Goal: Task Accomplishment & Management: Manage account settings

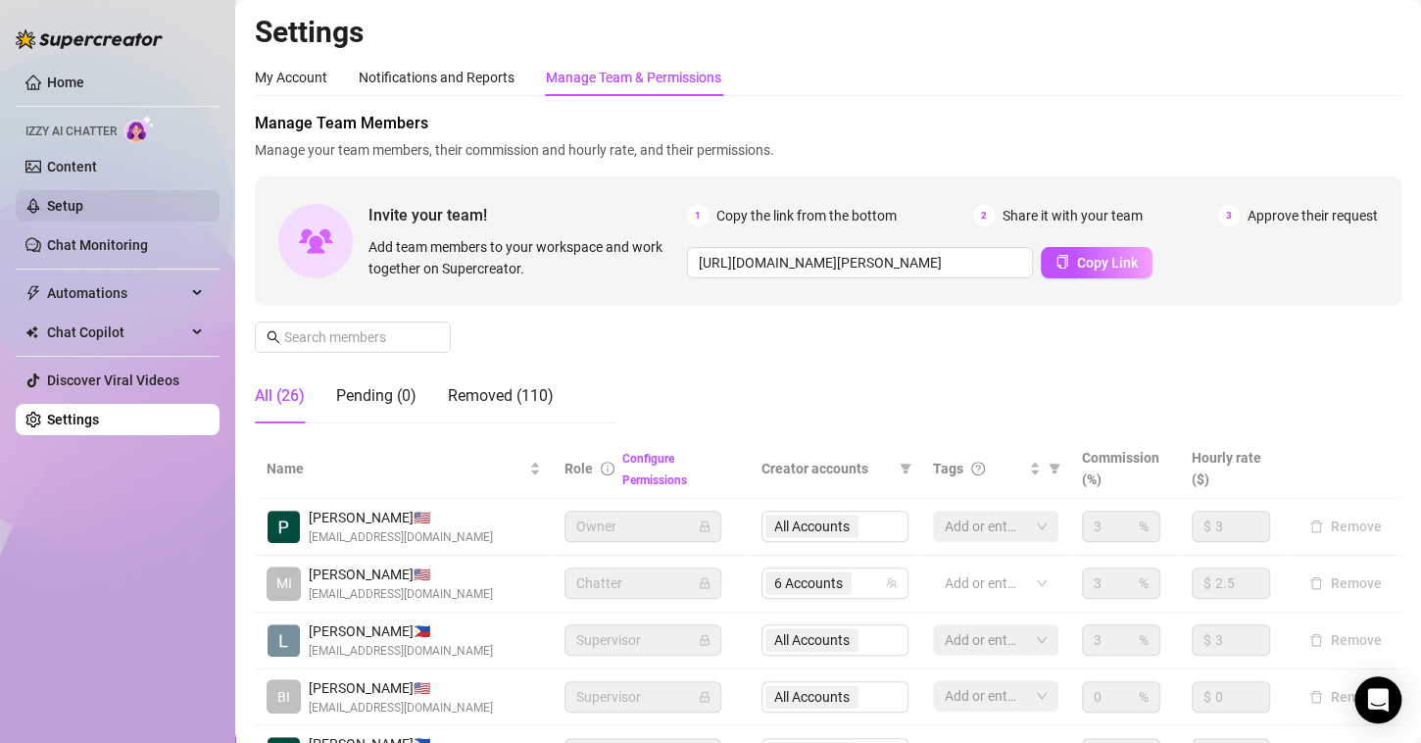
click at [83, 210] on link "Setup" at bounding box center [65, 206] width 36 height 16
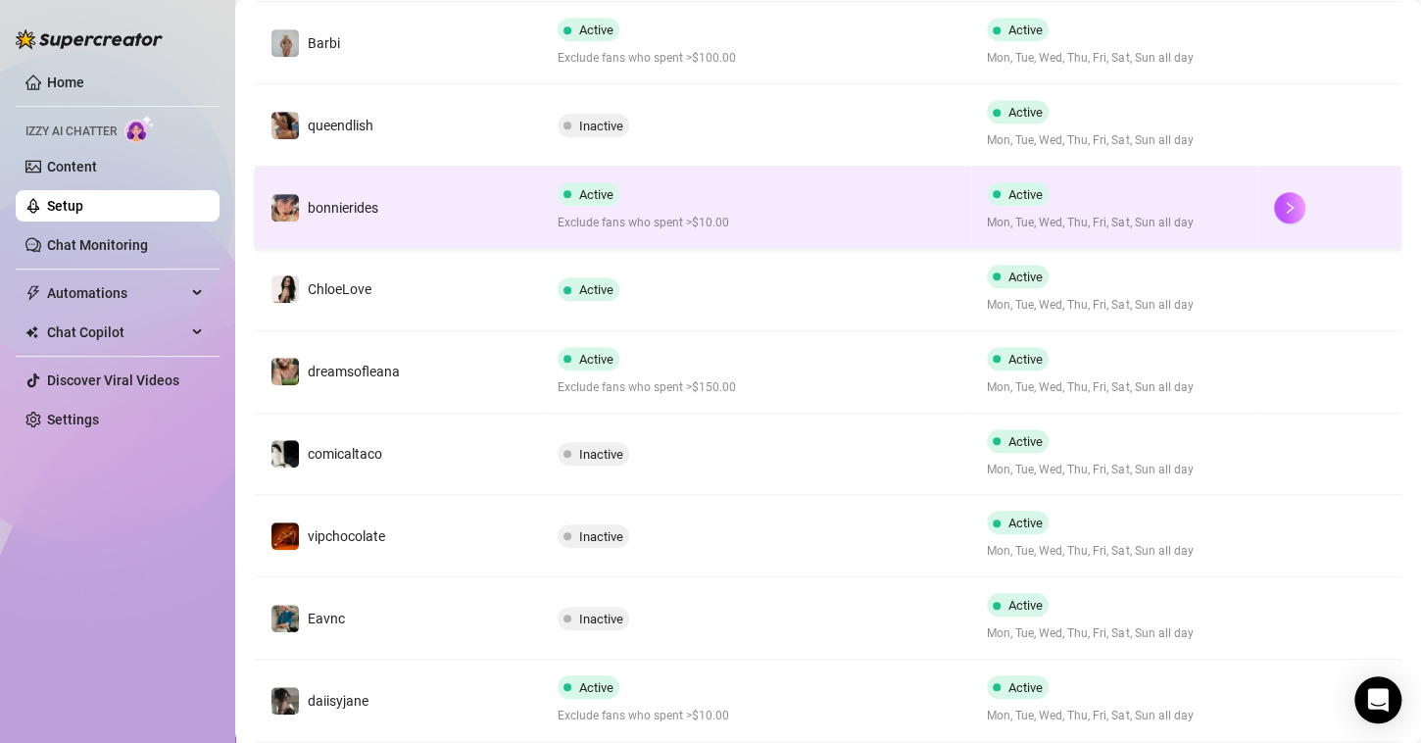
scroll to position [556, 0]
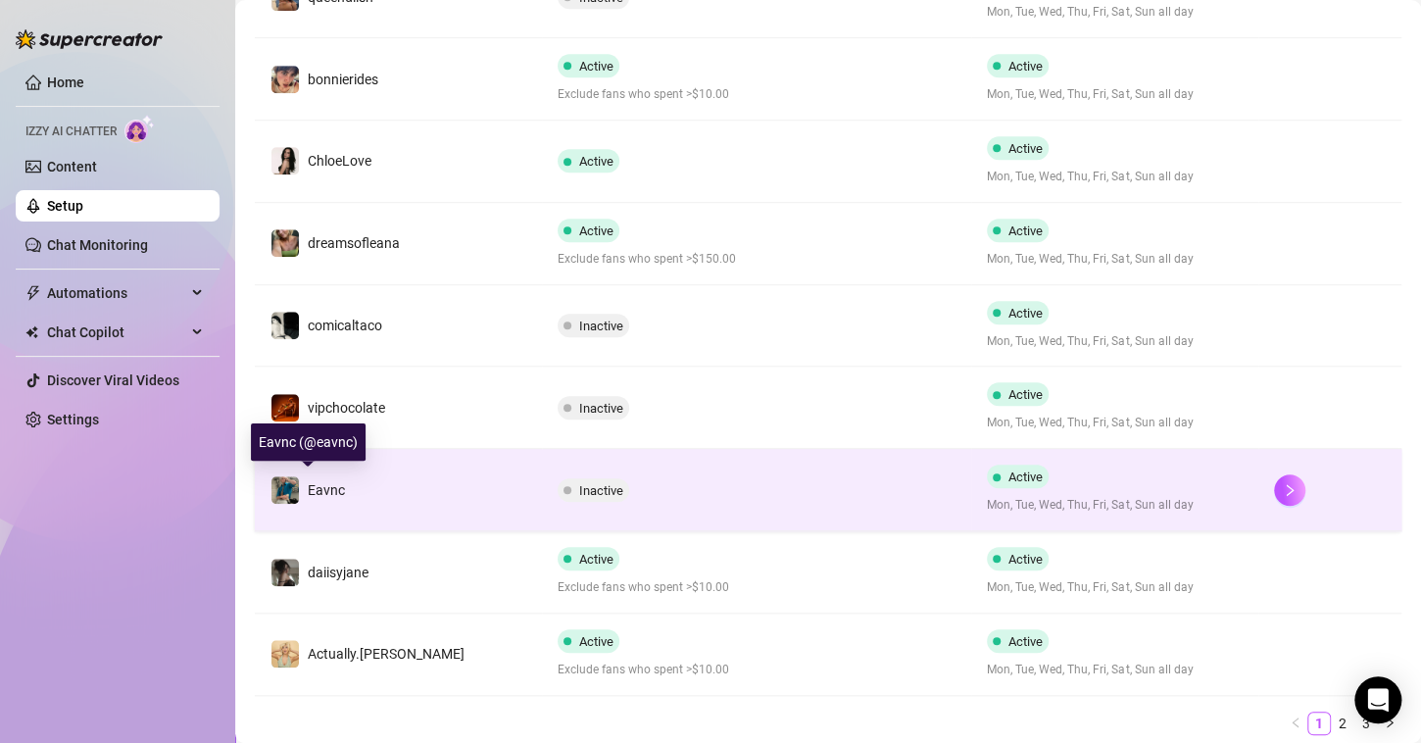
click at [332, 482] on span "Eavnc" at bounding box center [326, 490] width 37 height 16
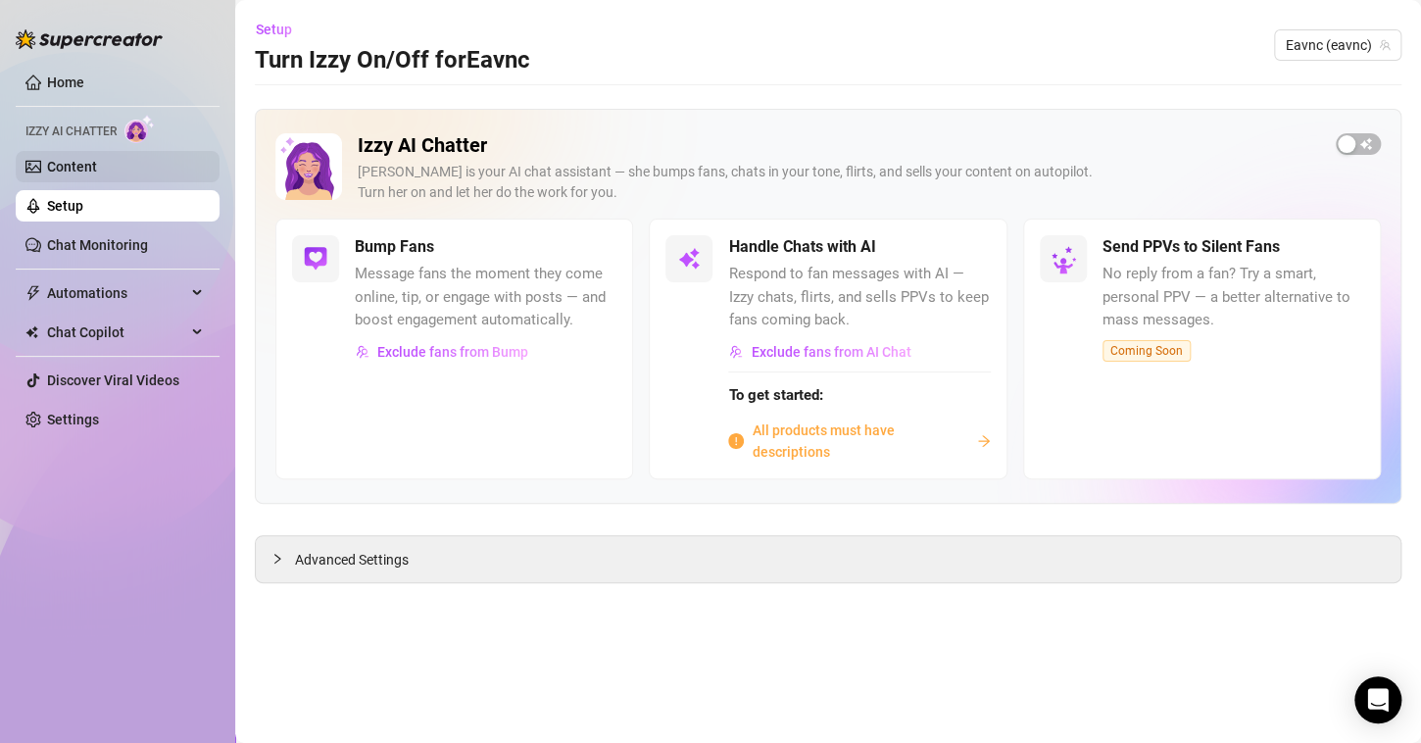
click at [97, 170] on link "Content" at bounding box center [72, 167] width 50 height 16
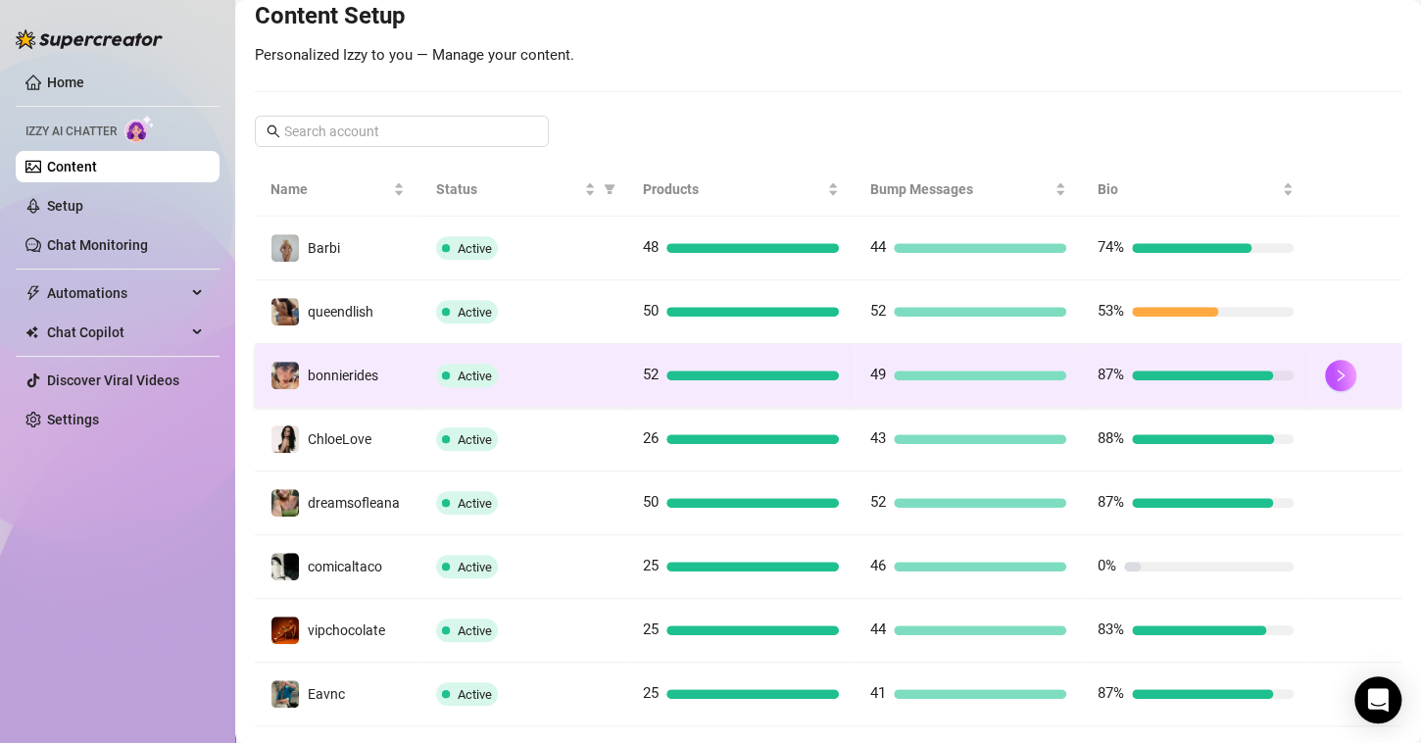
scroll to position [380, 0]
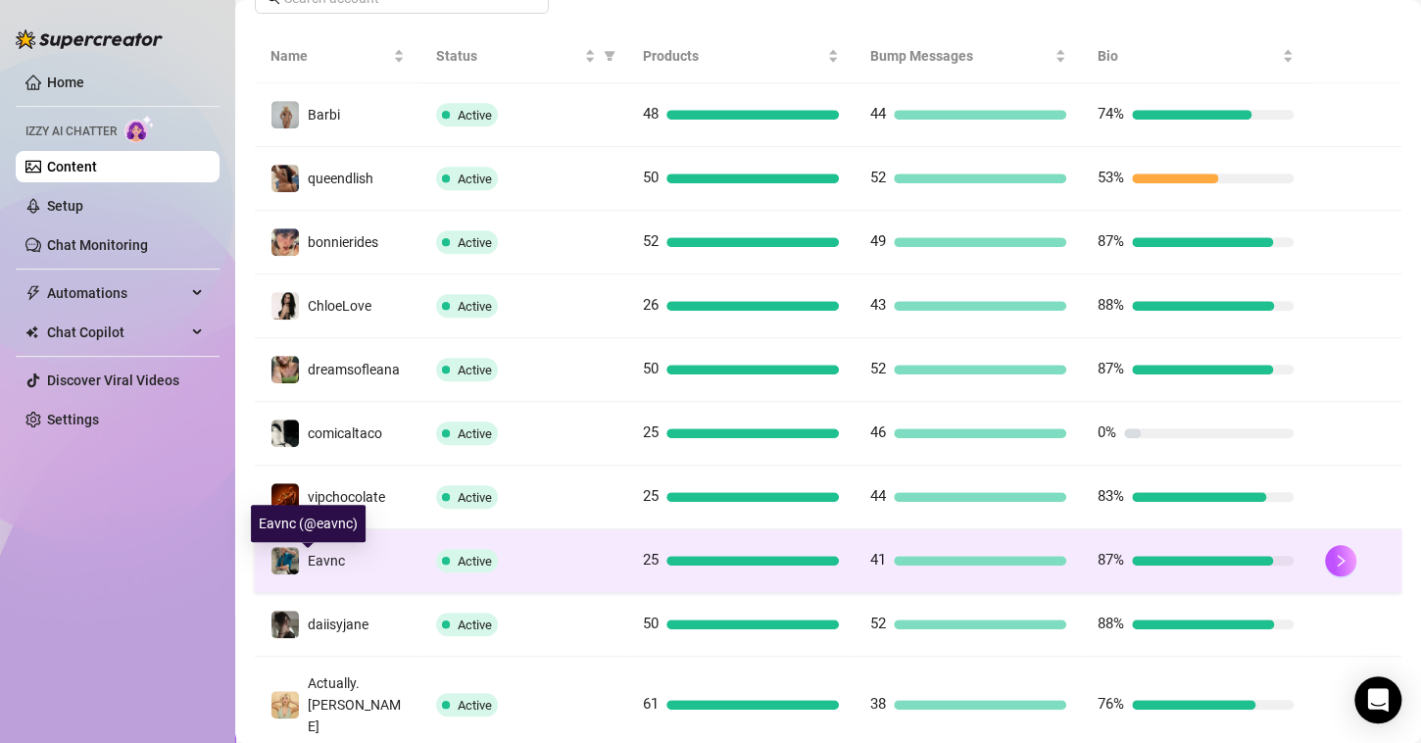
click at [287, 574] on img at bounding box center [284, 560] width 27 height 27
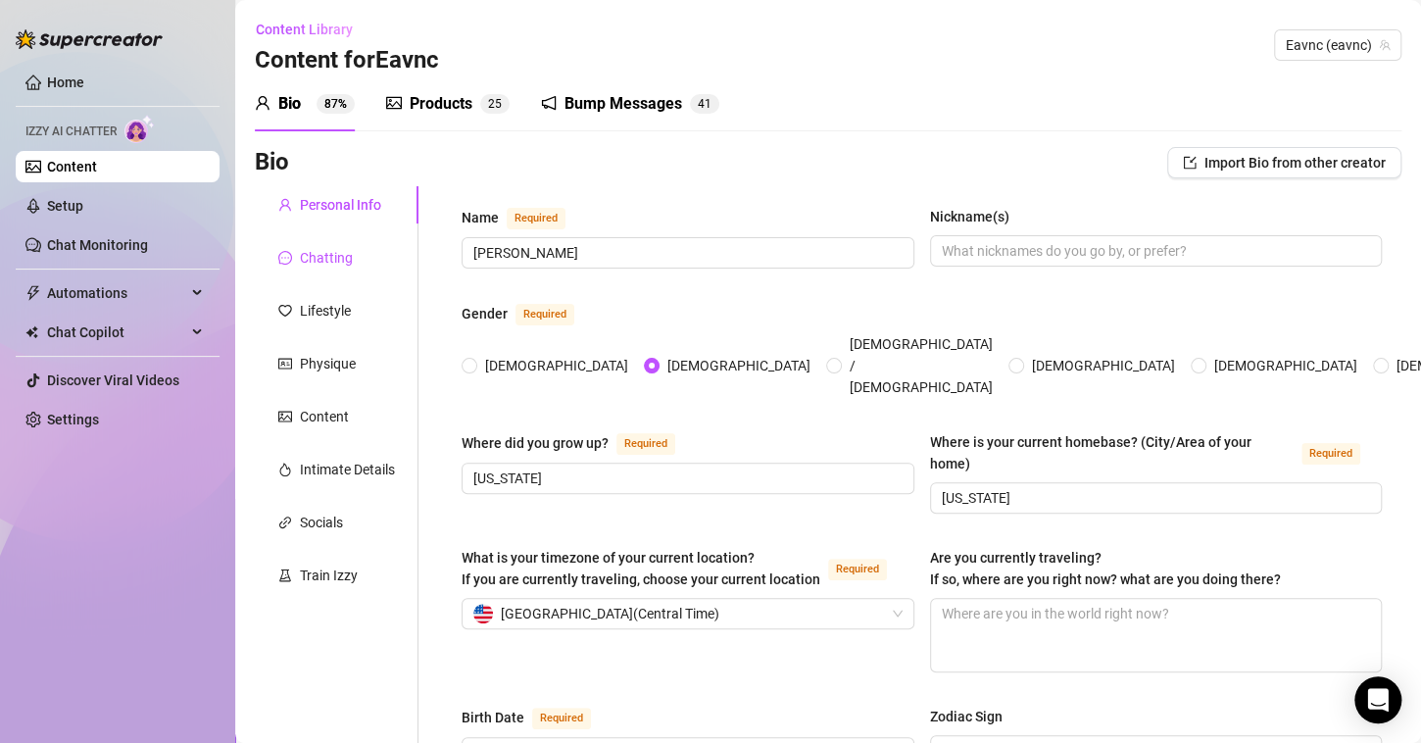
click at [337, 267] on div "Chatting" at bounding box center [326, 258] width 53 height 22
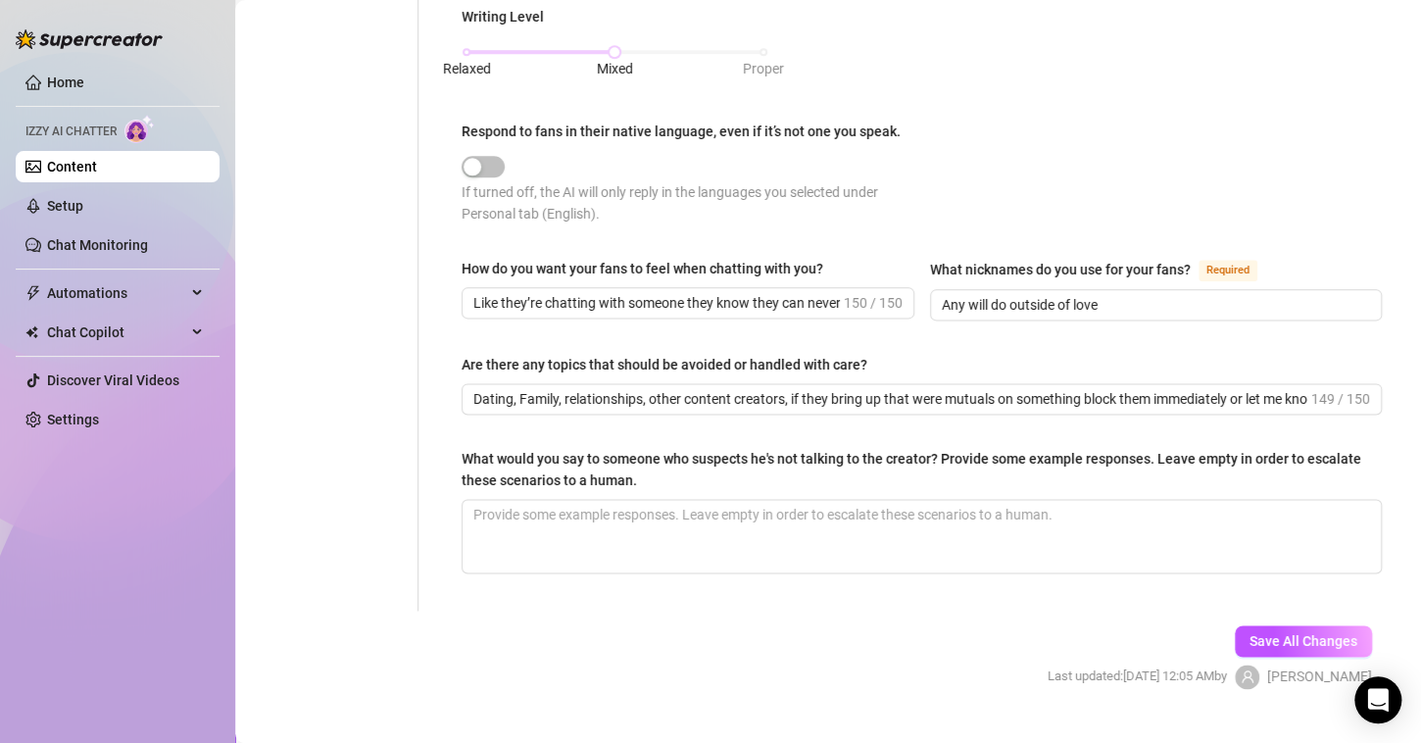
scroll to position [1018, 0]
click at [922, 395] on input "Dating, Family, relationships, other content creators, if they bring up that we…" at bounding box center [890, 400] width 834 height 22
click at [1289, 392] on input "Dating, Family, relationships, other content creators, if they bring up that we…" at bounding box center [890, 400] width 834 height 22
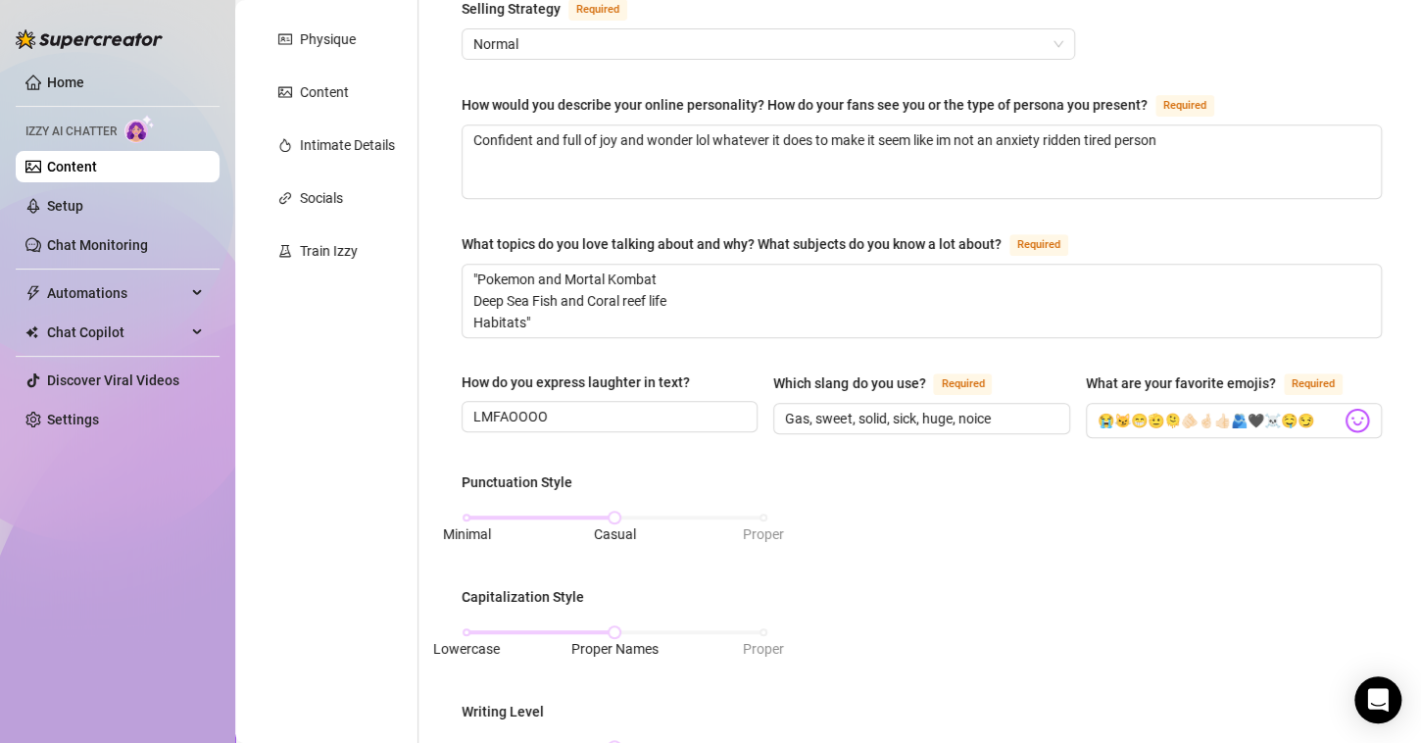
scroll to position [148, 0]
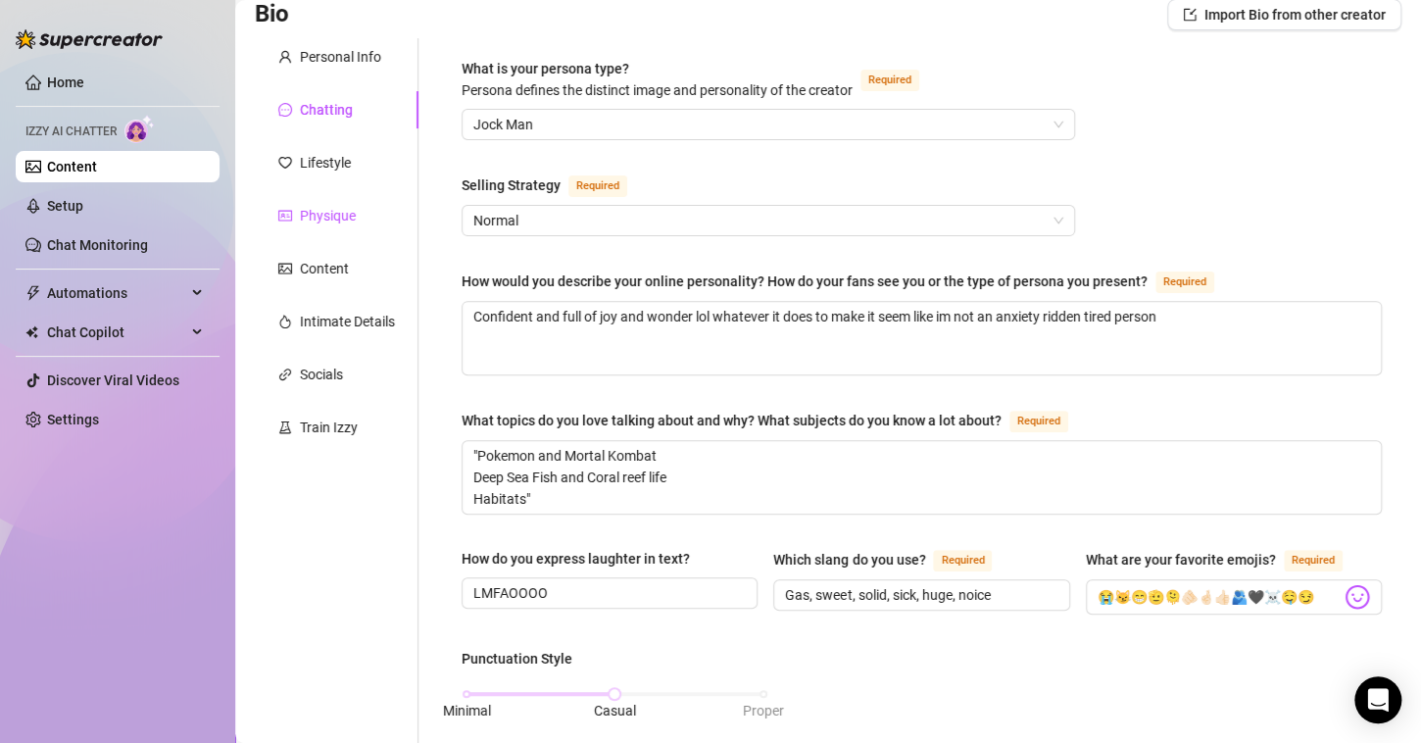
click at [344, 220] on div "Physique" at bounding box center [328, 216] width 56 height 22
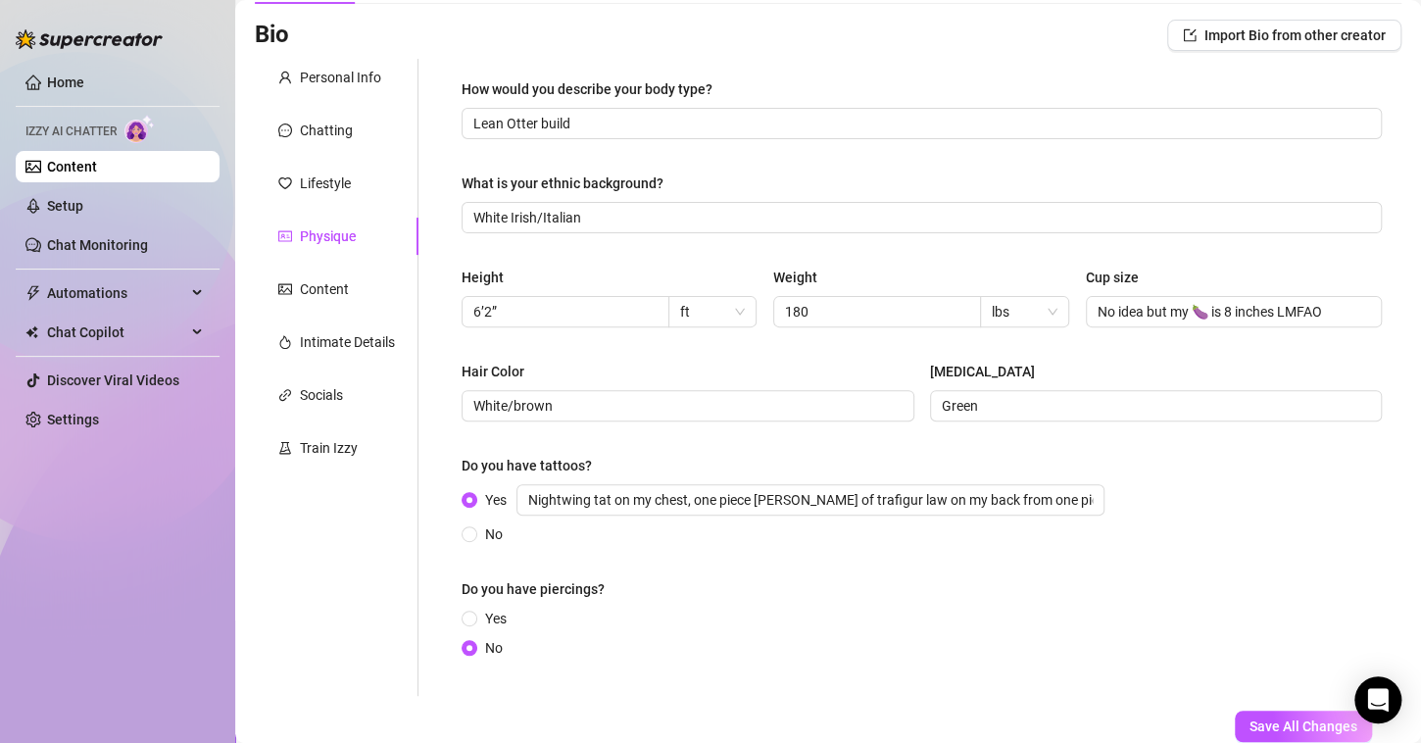
scroll to position [124, 0]
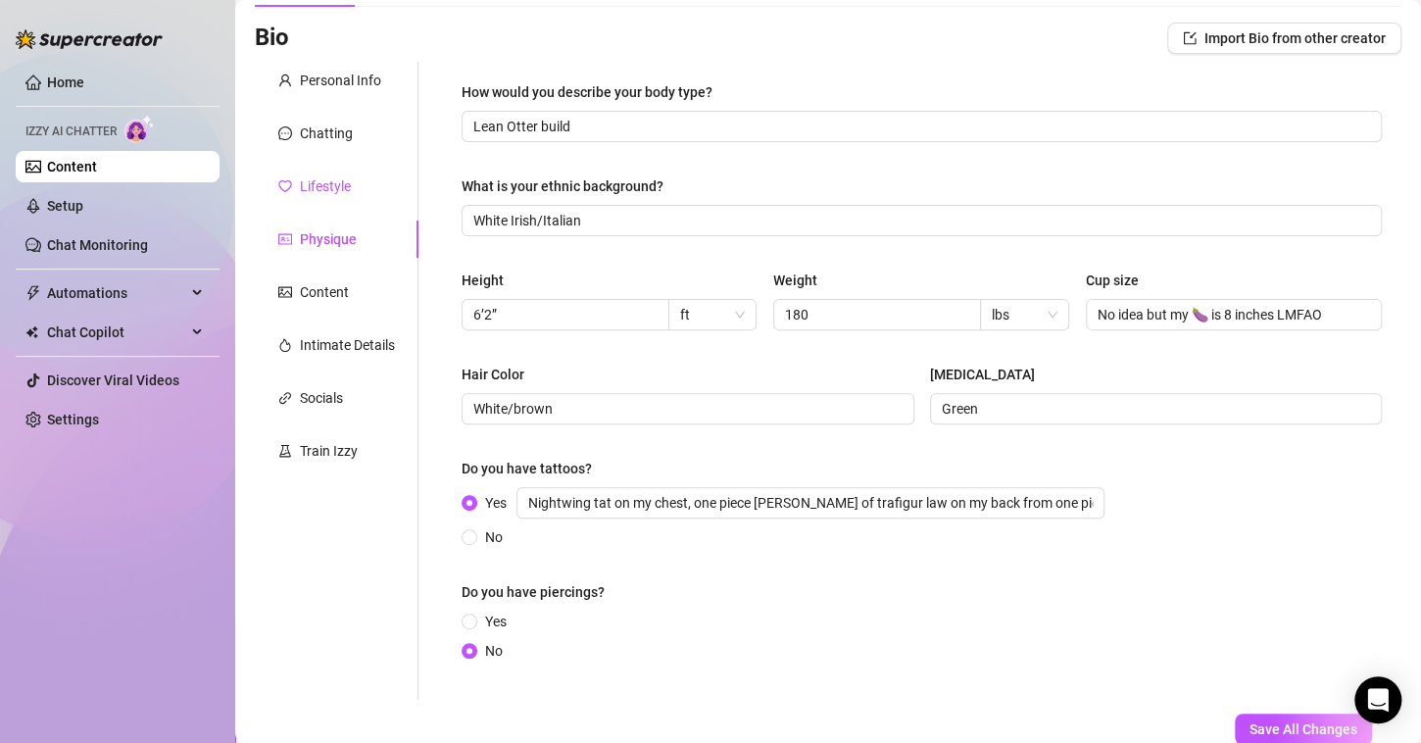
click at [341, 193] on div "Lifestyle" at bounding box center [325, 186] width 51 height 22
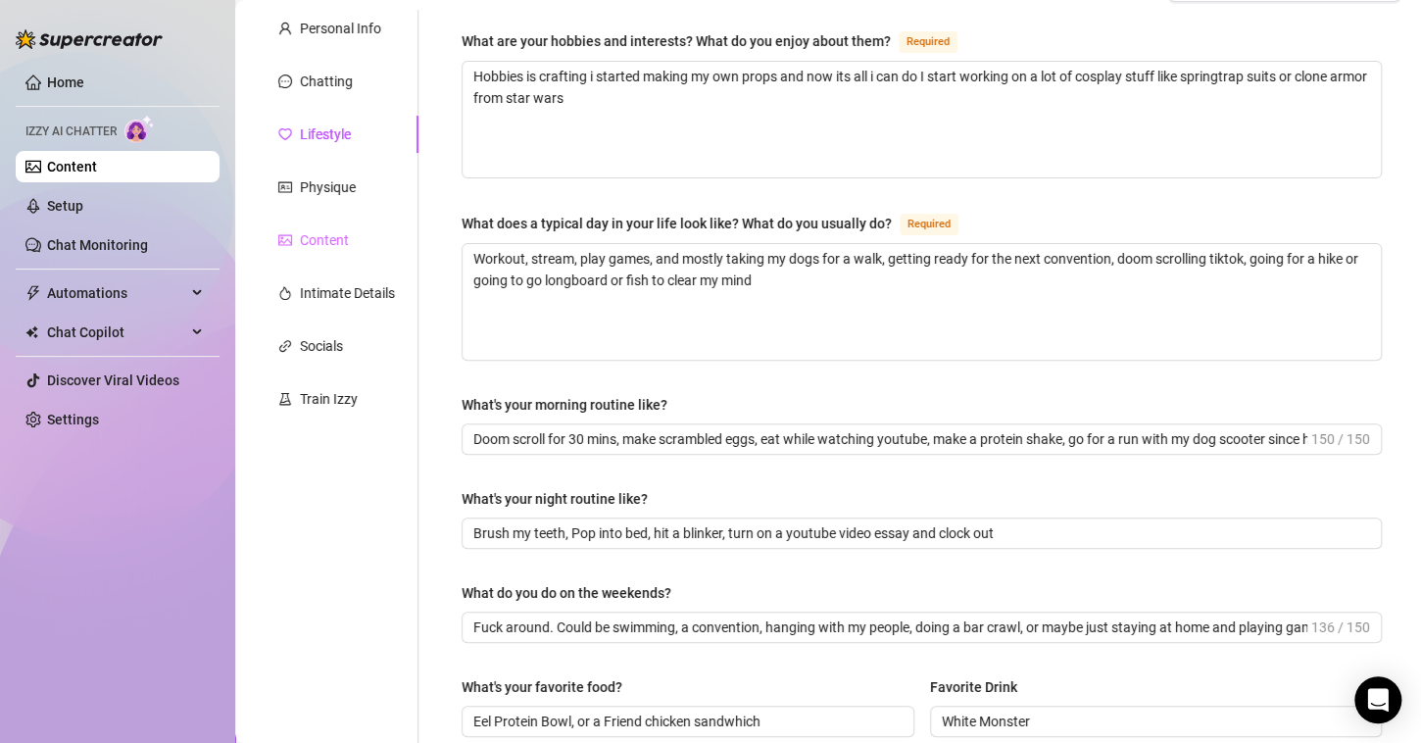
scroll to position [168, 0]
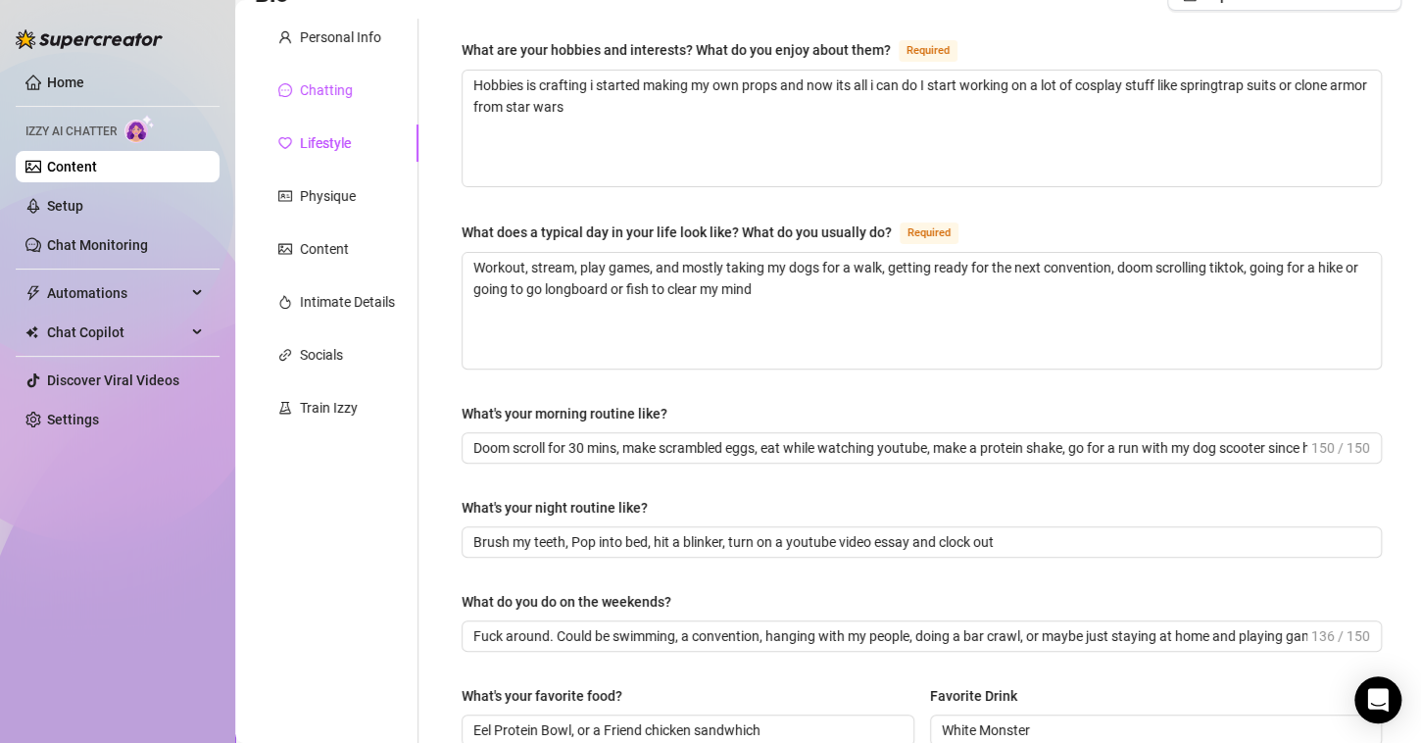
click at [325, 98] on div "Chatting" at bounding box center [326, 90] width 53 height 22
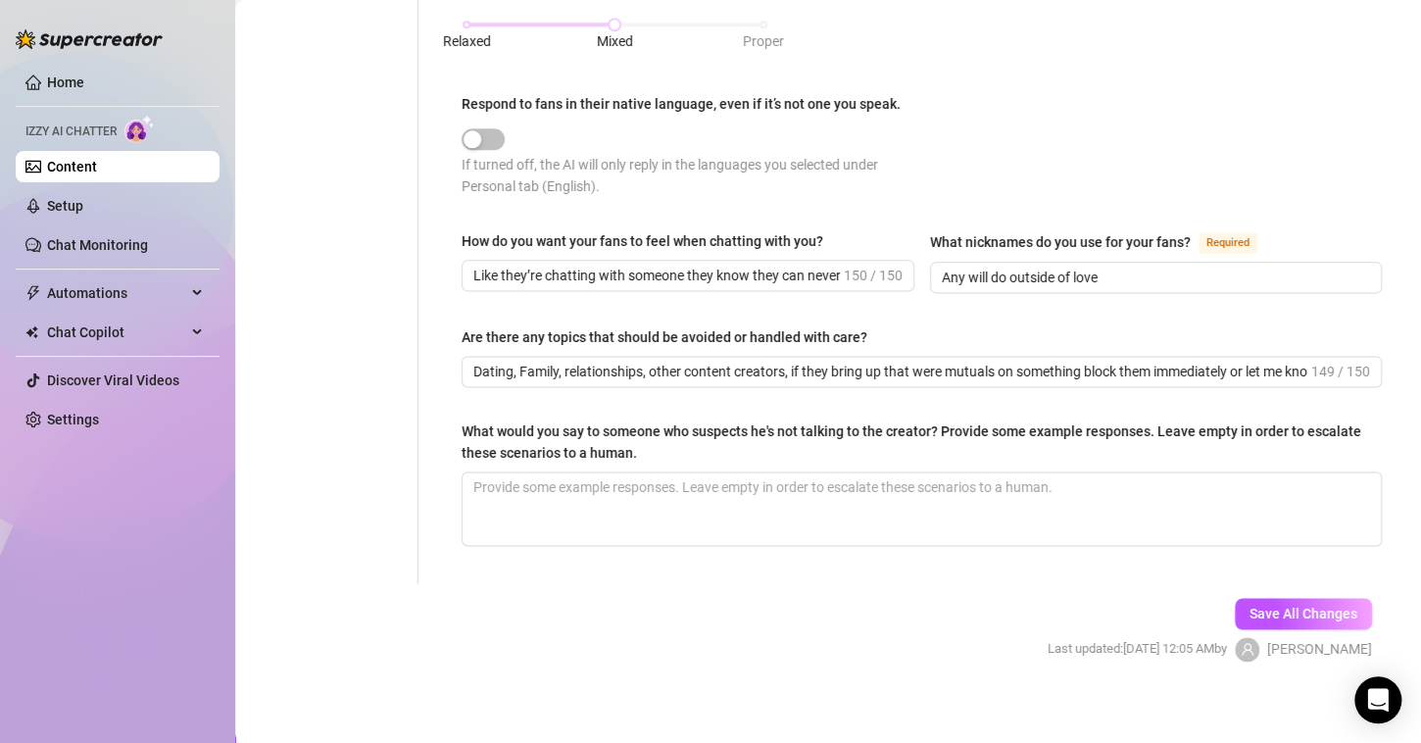
scroll to position [1052, 0]
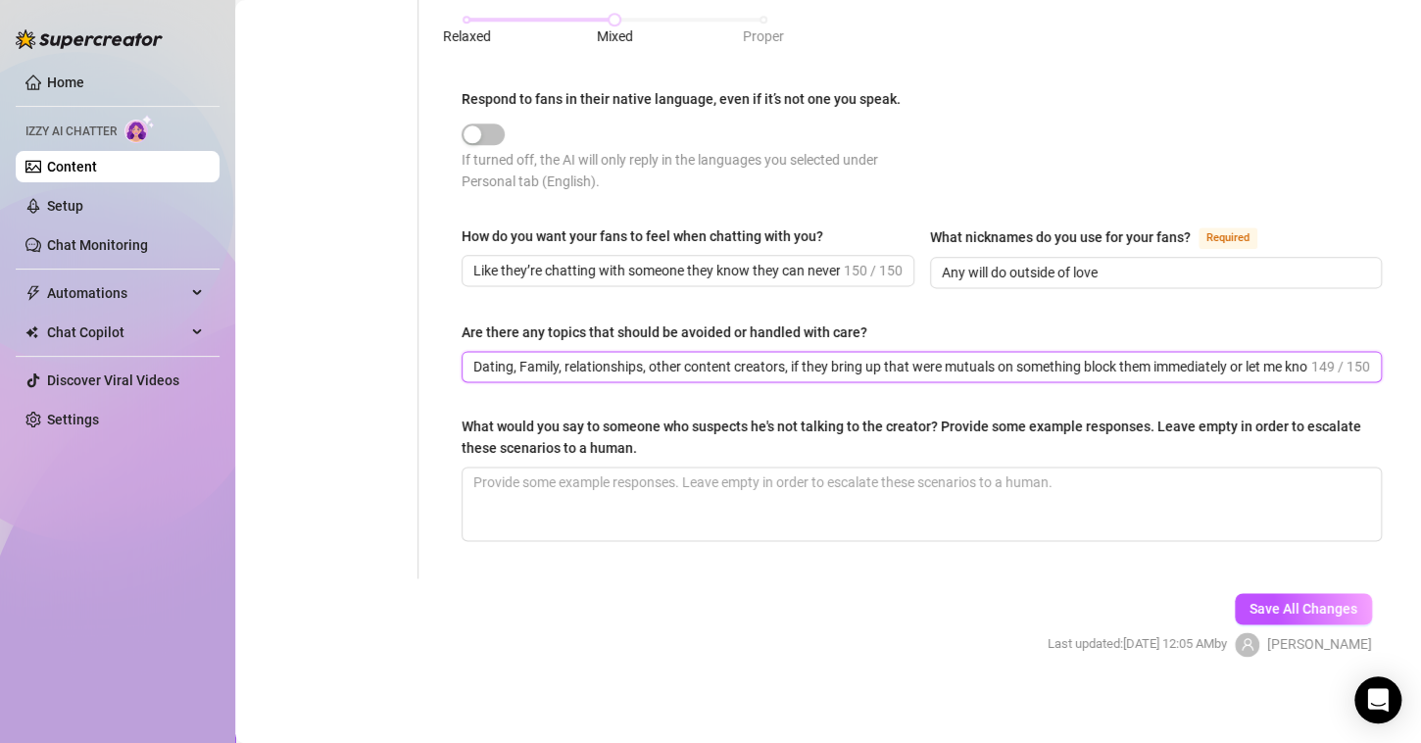
click at [1269, 360] on input "Dating, Family, relationships, other content creators, if they bring up that we…" at bounding box center [890, 367] width 834 height 22
type input "Dating, Family, relationships, other content creators, if they bring up that we…"
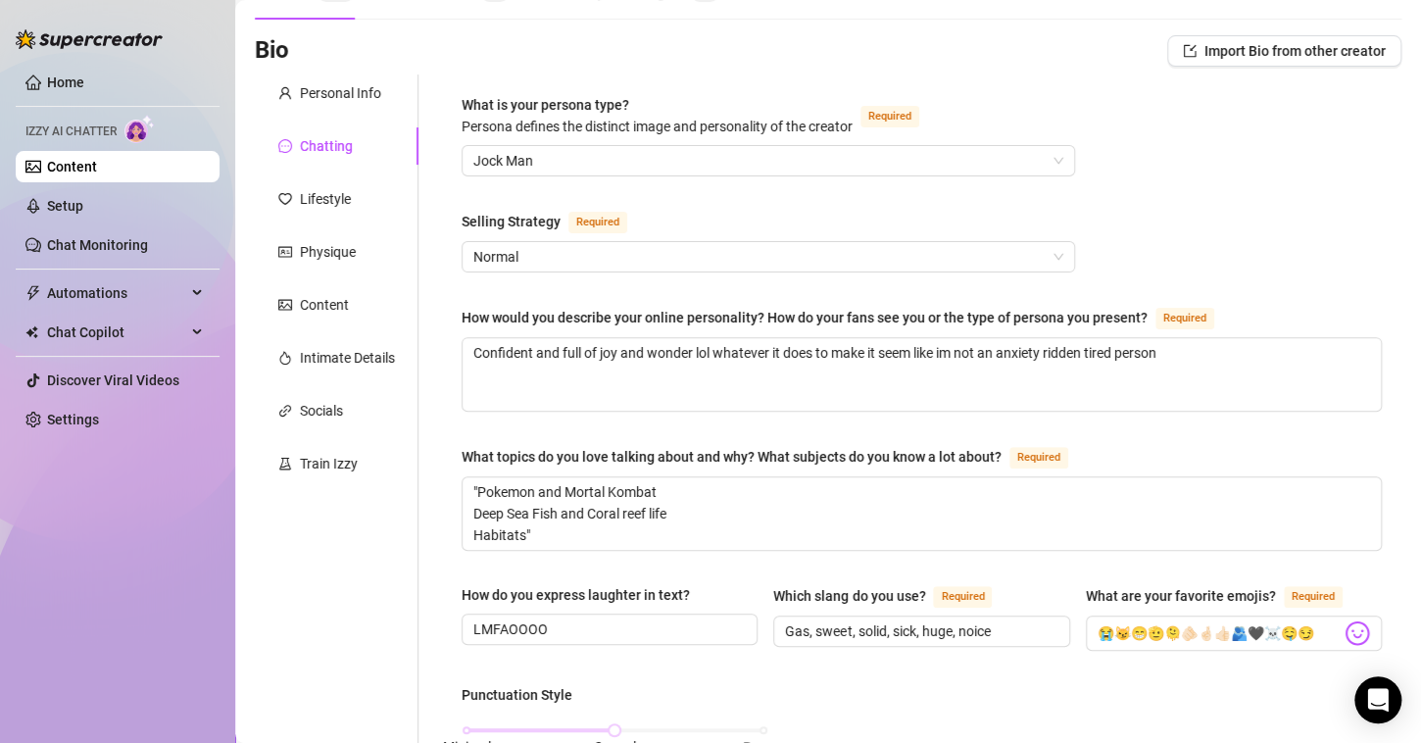
scroll to position [0, 0]
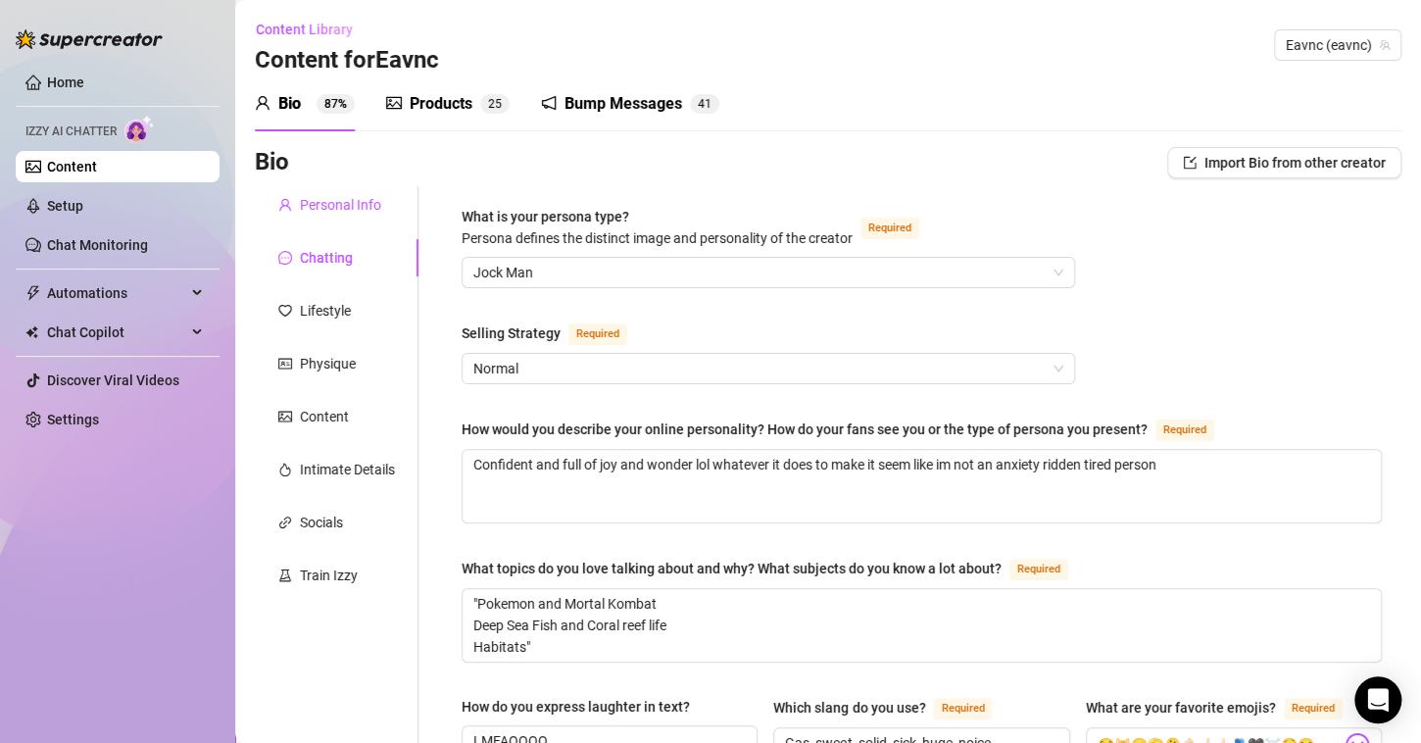
click at [340, 208] on div "Personal Info" at bounding box center [340, 205] width 81 height 22
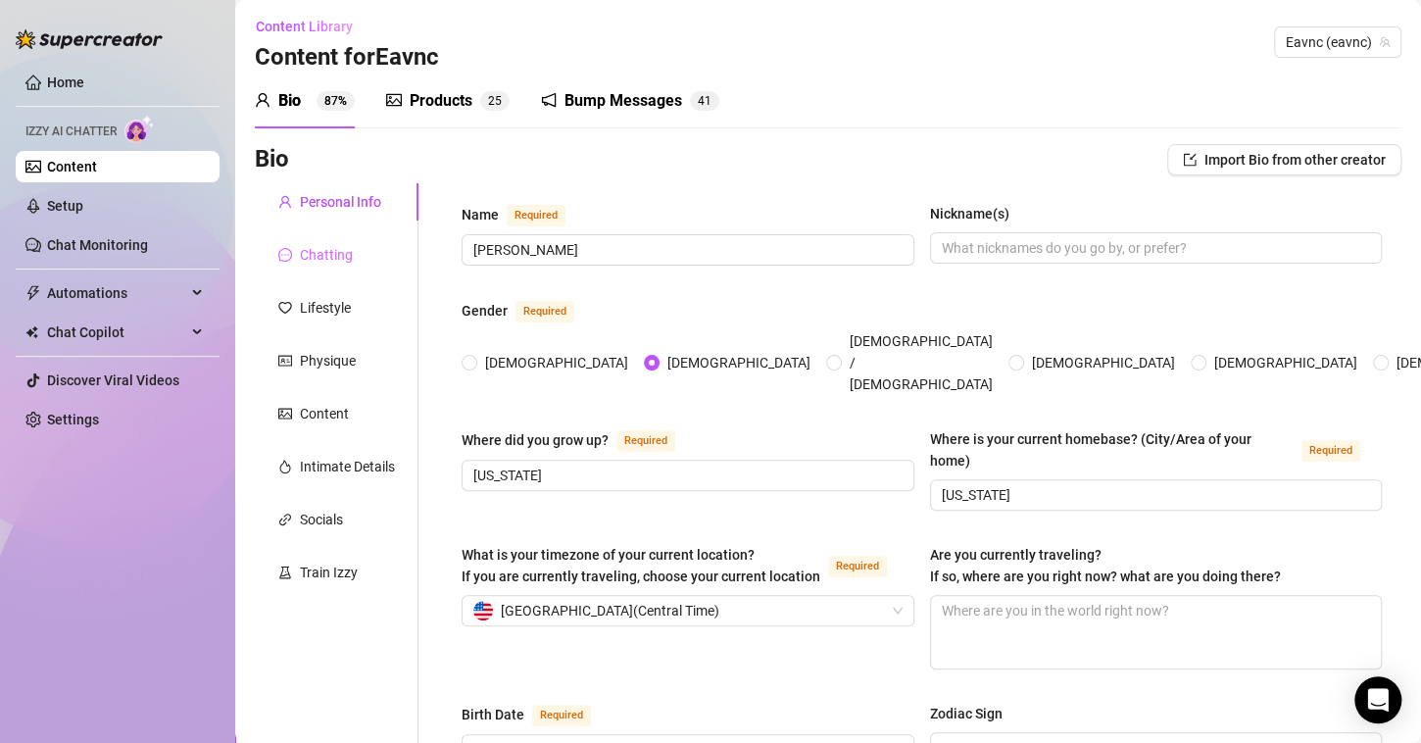
scroll to position [4, 0]
click at [329, 264] on div "Chatting" at bounding box center [326, 254] width 53 height 22
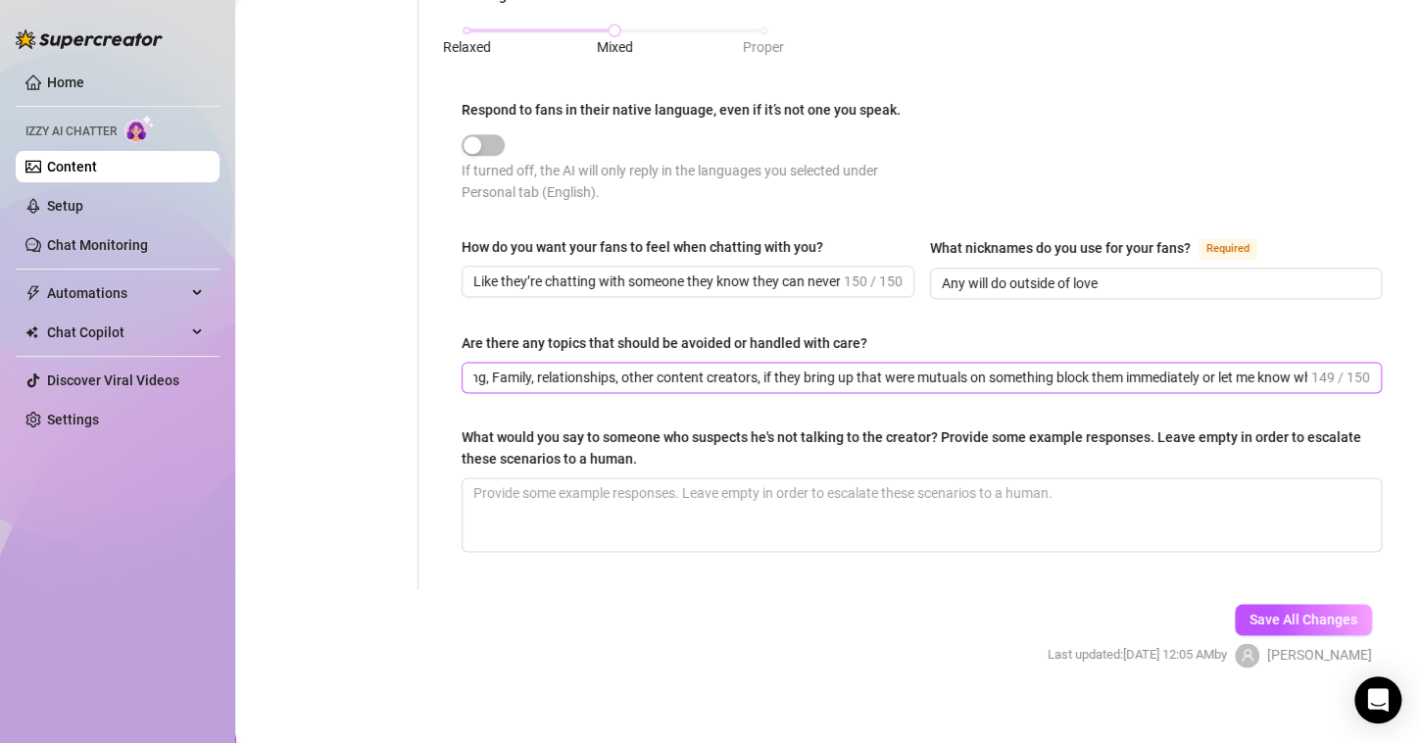
scroll to position [0, 0]
drag, startPoint x: 475, startPoint y: 372, endPoint x: 519, endPoint y: 362, distance: 45.4
click at [519, 367] on input "Dating, Family, relationships, other content creators, if they bring up that we…" at bounding box center [890, 378] width 834 height 22
drag, startPoint x: 791, startPoint y: 372, endPoint x: 1318, endPoint y: 400, distance: 527.9
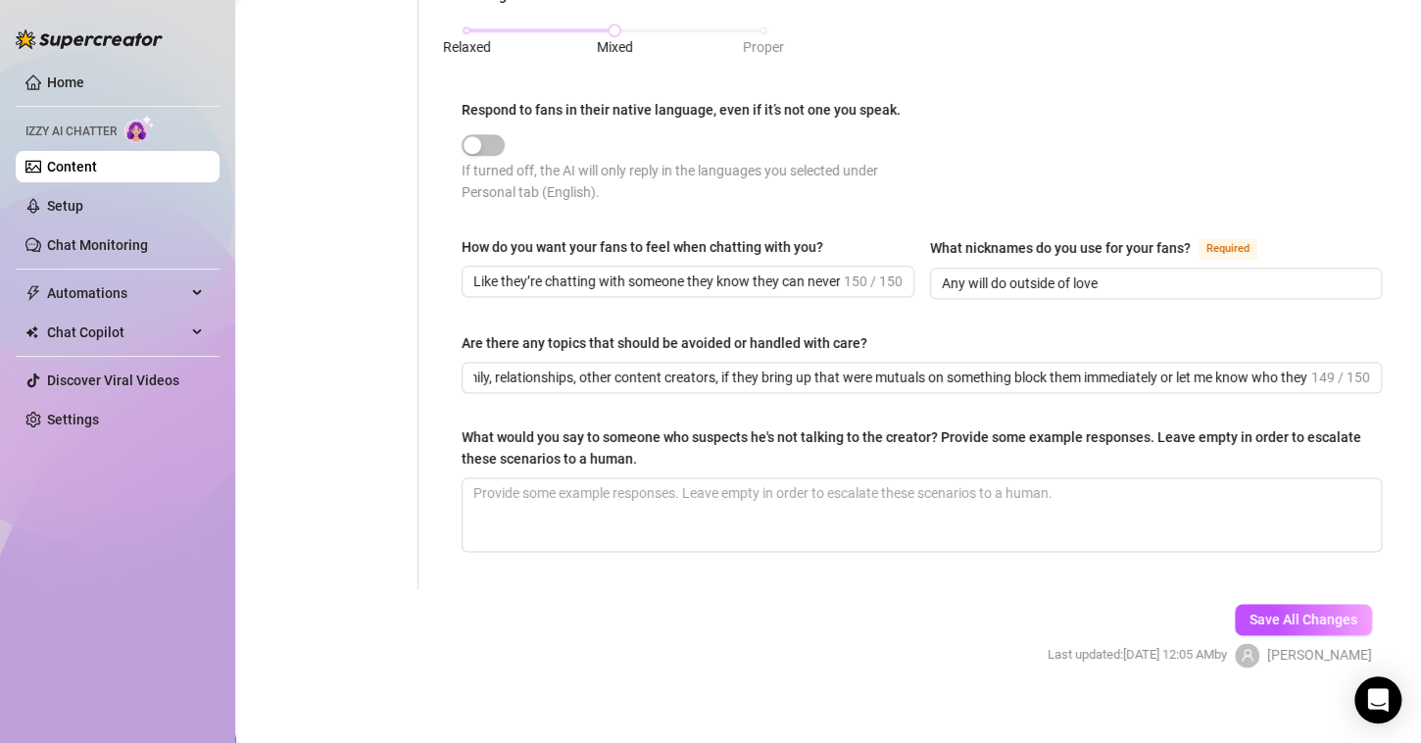
scroll to position [0, 0]
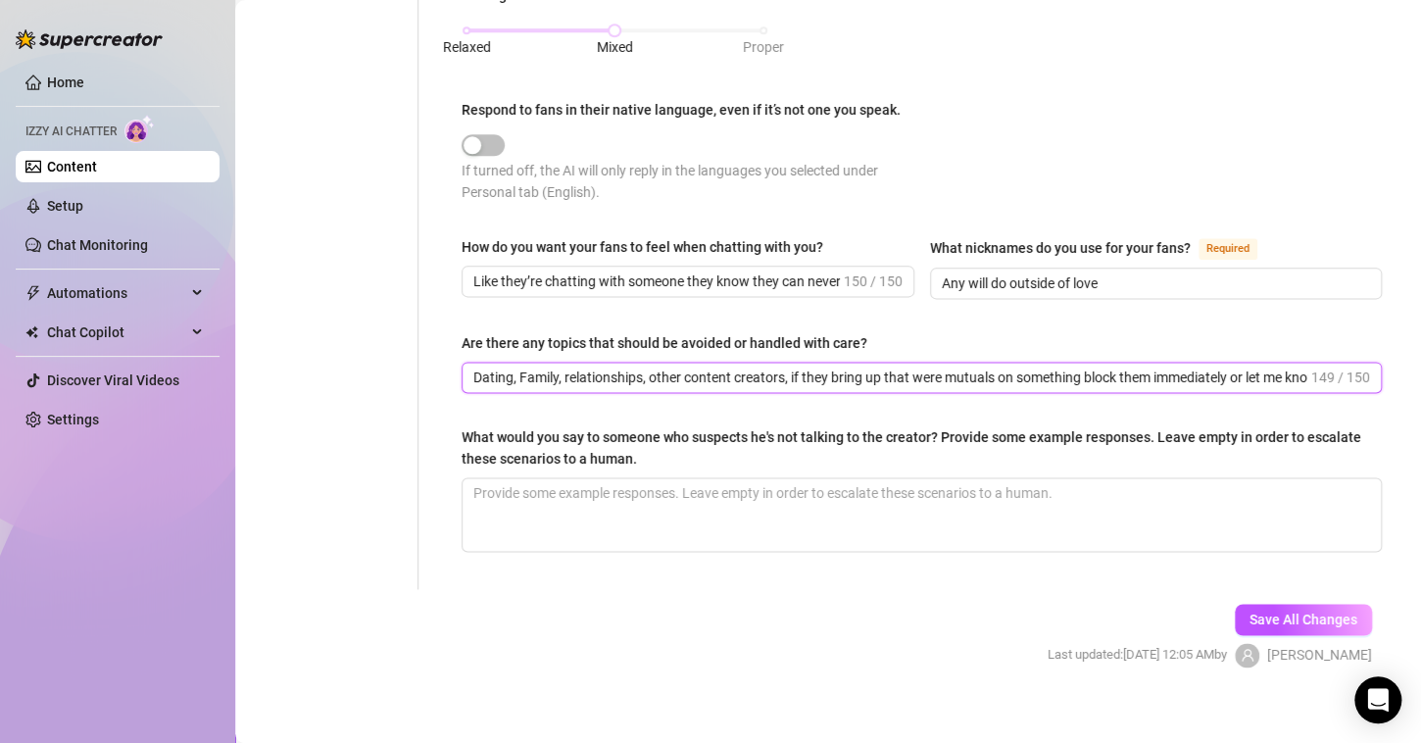
click at [908, 376] on input "Dating, Family, relationships, other content creators, if they bring up that we…" at bounding box center [890, 378] width 834 height 22
drag, startPoint x: 787, startPoint y: 369, endPoint x: 1433, endPoint y: 354, distance: 646.0
click at [1420, 354] on html "Home Izzy AI Chatter Content Setup Chat Monitoring Automations Chat Copilot Dis…" at bounding box center [710, 371] width 1421 height 743
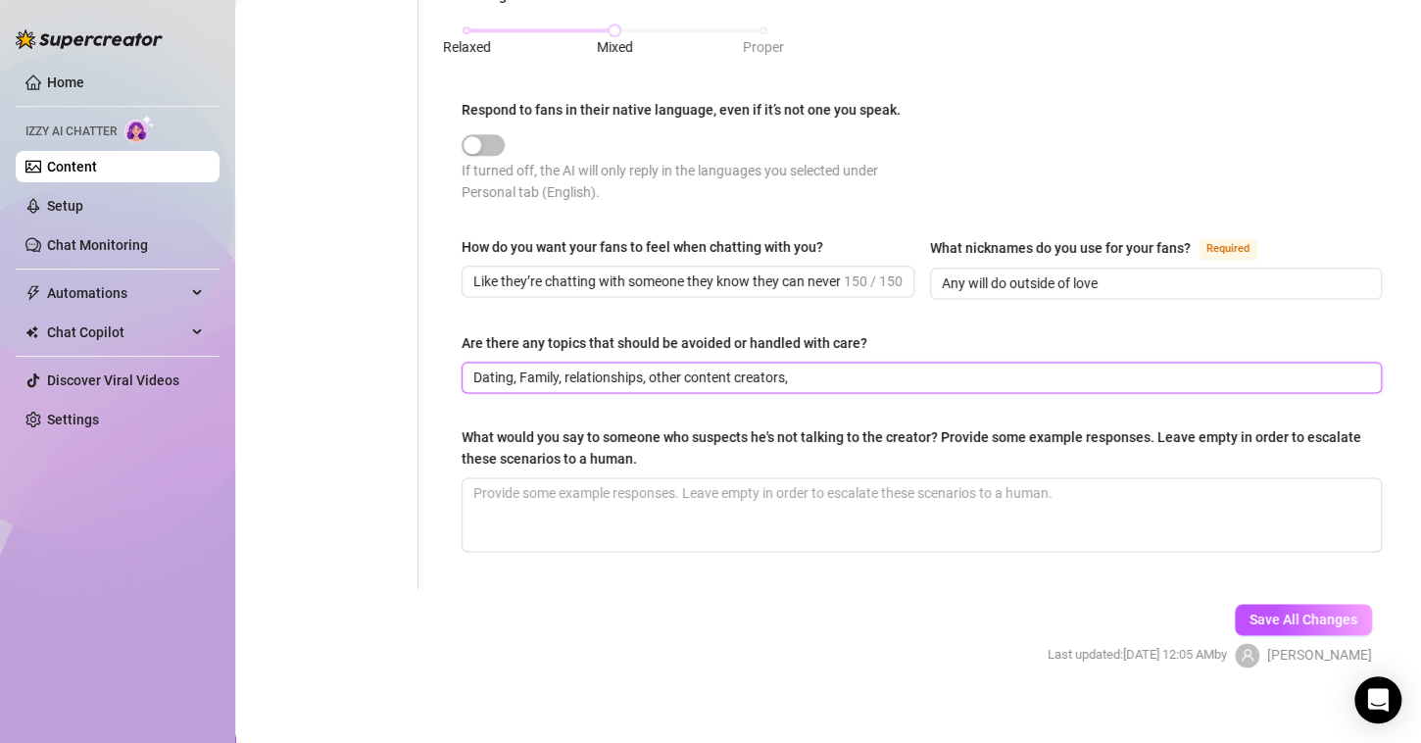
paste input "If they mention we’re mutuals, block them or tell me who they are"
type input "Dating, Family, relationships, other content creators, If they mention we’re mu…"
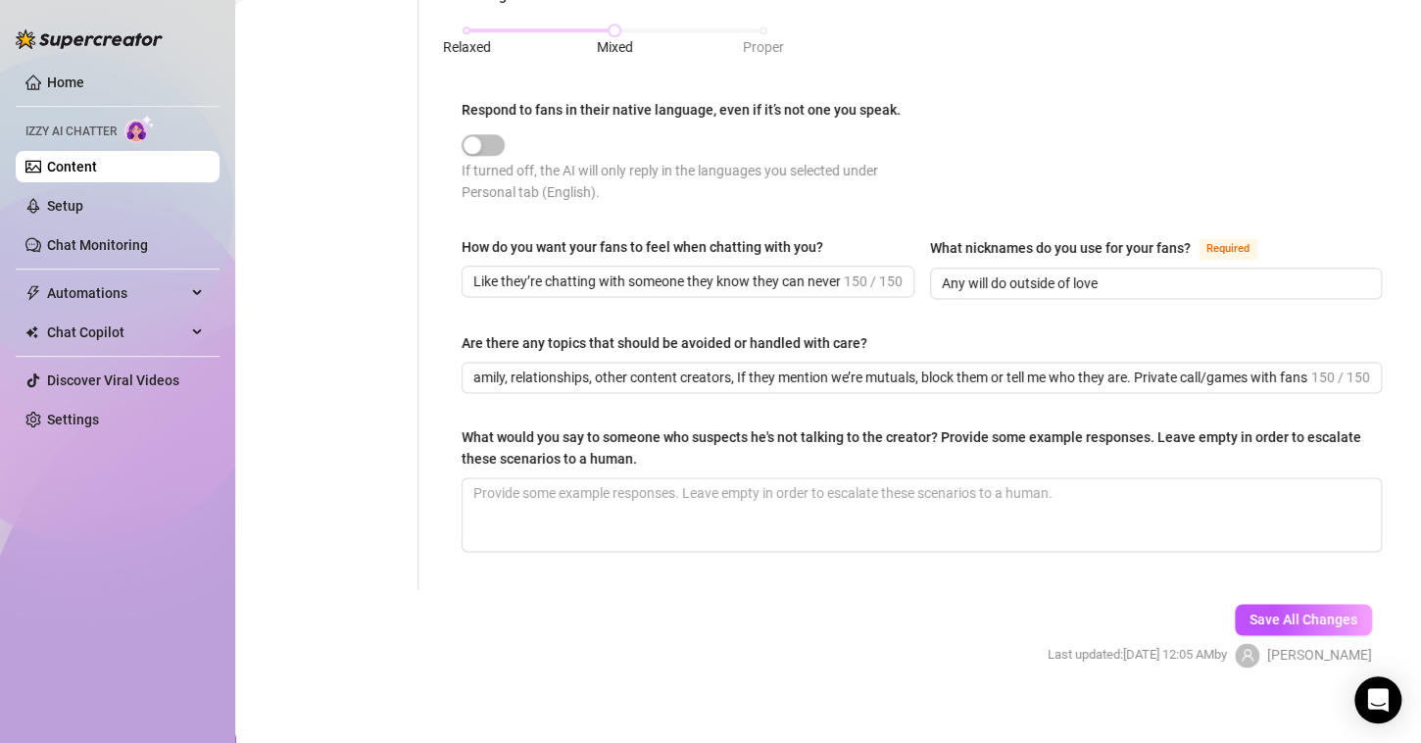
scroll to position [0, 0]
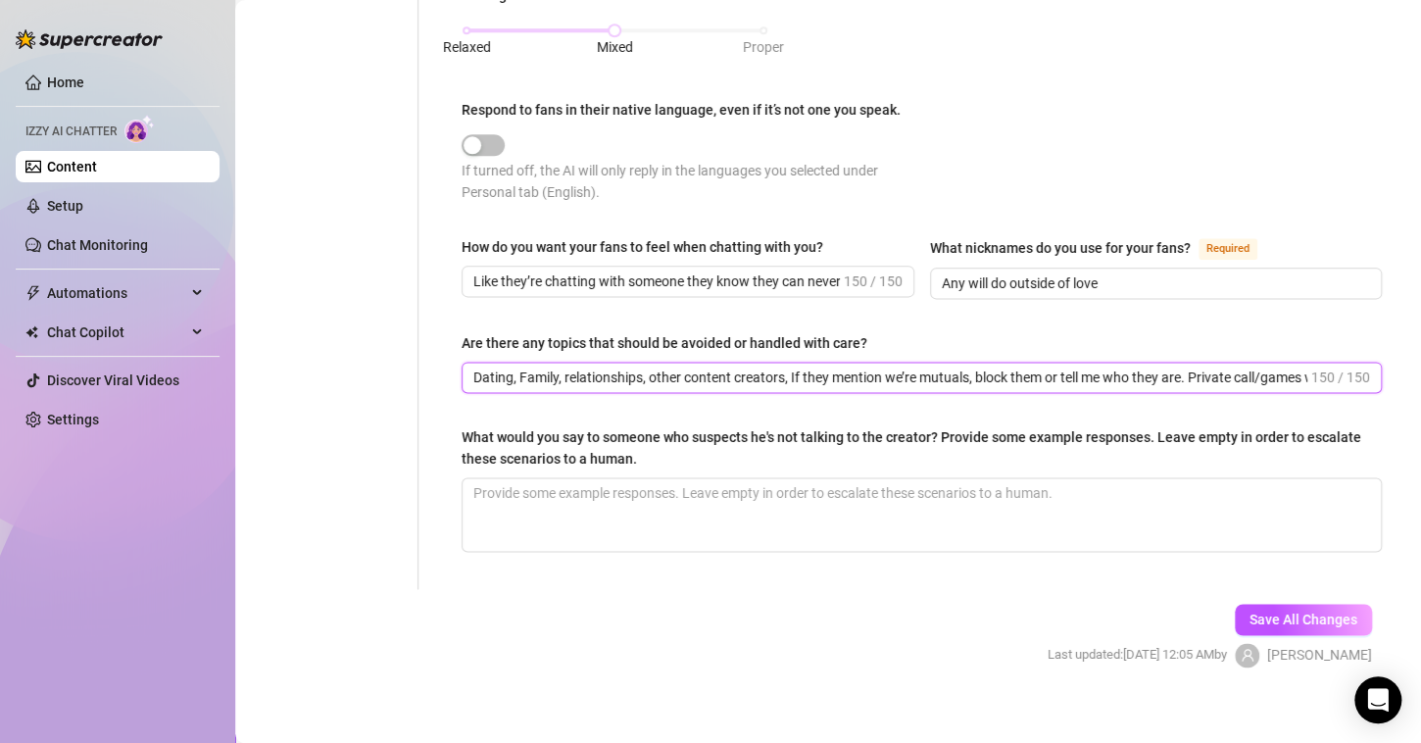
click at [781, 372] on input "Dating, Family, relationships, other content creators, If they mention we’re mu…" at bounding box center [890, 378] width 834 height 22
click at [1139, 369] on input "Dating, Family, relationships, other content creators, If they mention we’re mu…" at bounding box center [890, 378] width 834 height 22
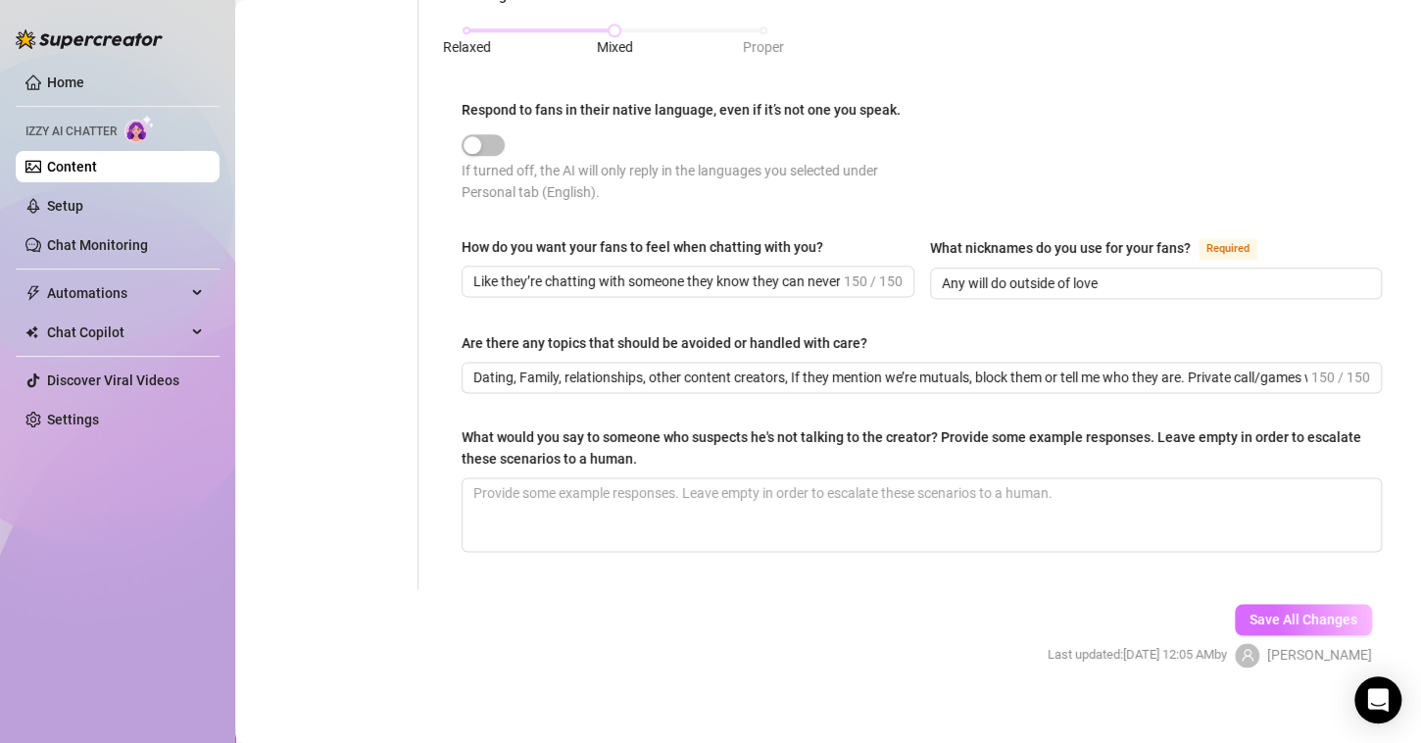
click at [1268, 615] on span "Save All Changes" at bounding box center [1303, 620] width 108 height 16
